Goal: Information Seeking & Learning: Learn about a topic

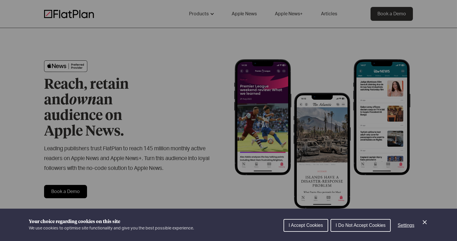
click at [297, 224] on span "I Accept Cookies" at bounding box center [306, 224] width 34 height 5
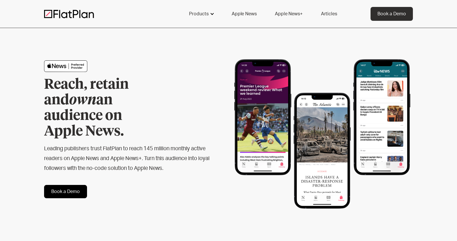
click at [213, 14] on div at bounding box center [212, 14] width 5 height 5
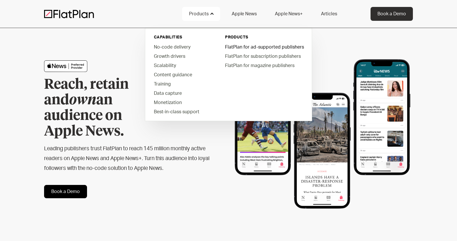
click at [236, 47] on link "FlatPlan for ad-supported publishers" at bounding box center [264, 46] width 87 height 9
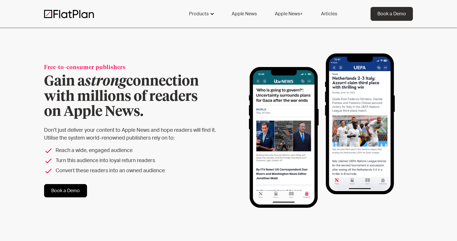
click at [212, 13] on div at bounding box center [212, 14] width 5 height 5
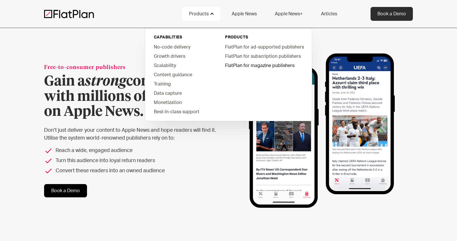
click at [236, 65] on link "FlatPlan for magazine publishers" at bounding box center [264, 65] width 87 height 9
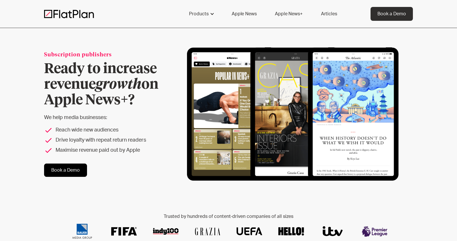
click at [332, 15] on link "Articles" at bounding box center [329, 14] width 30 height 14
